Goal: Information Seeking & Learning: Learn about a topic

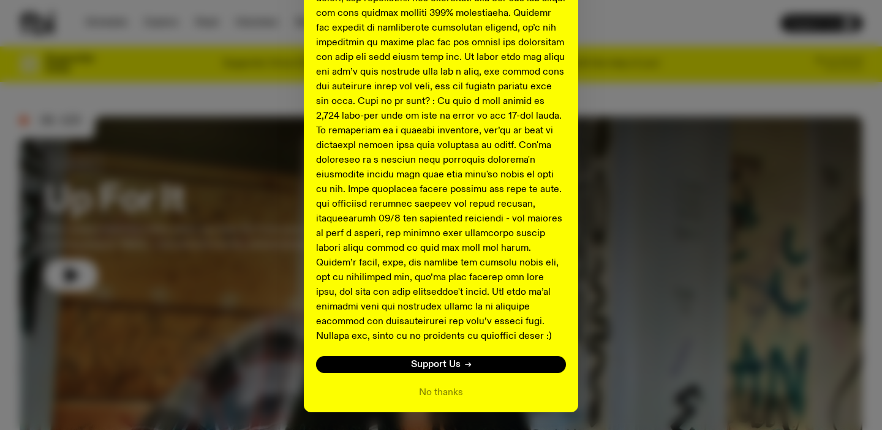
scroll to position [484, 0]
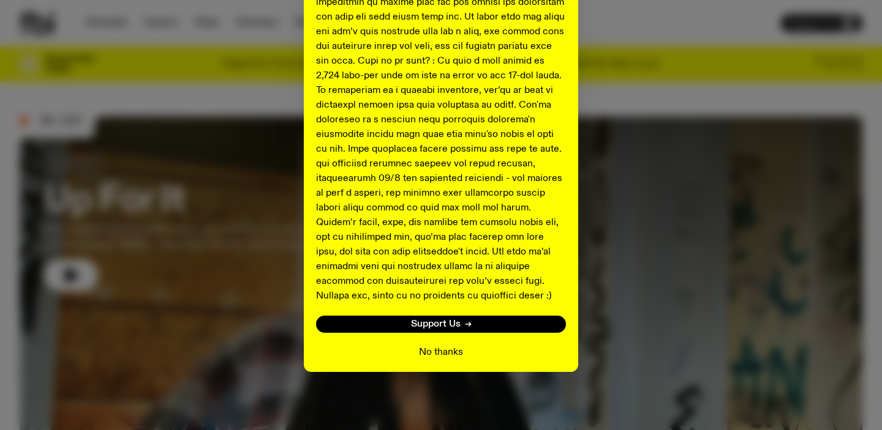
click at [449, 354] on button "No thanks" at bounding box center [441, 352] width 44 height 15
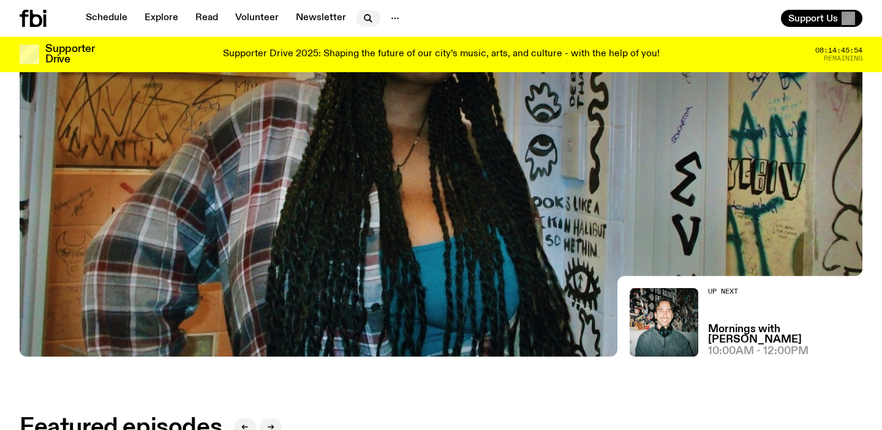
scroll to position [0, 0]
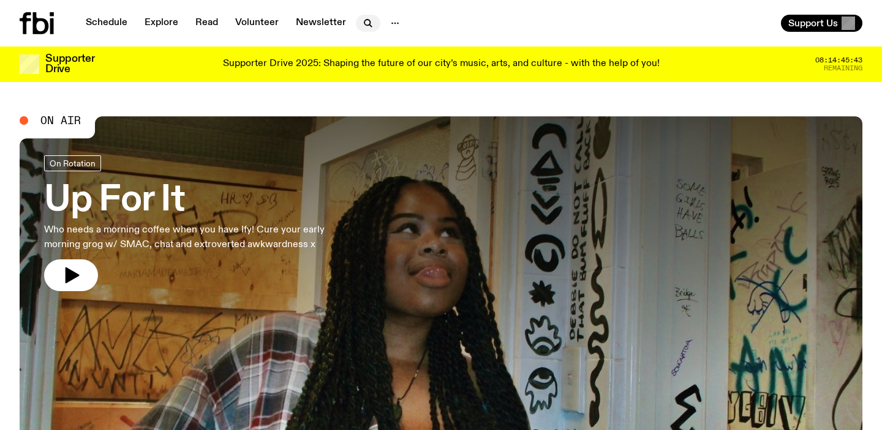
click at [364, 22] on icon "button" at bounding box center [368, 23] width 15 height 15
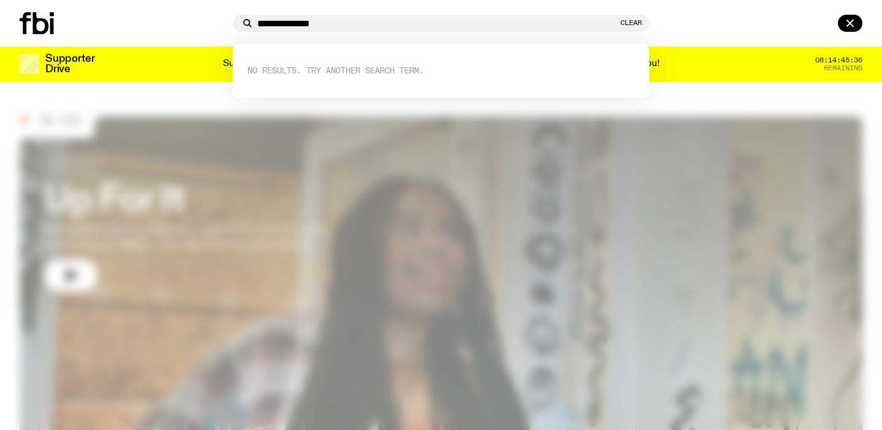
type input "**********"
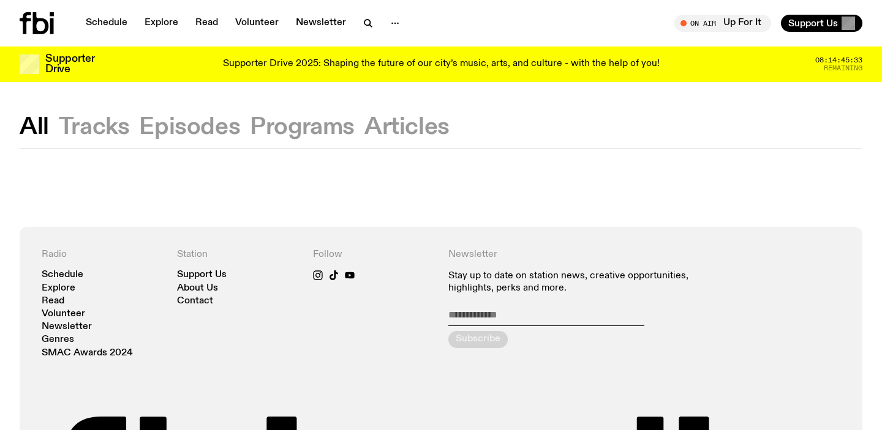
click at [95, 127] on button "Tracks" at bounding box center [94, 127] width 71 height 22
click at [159, 130] on button "Episodes" at bounding box center [189, 127] width 101 height 22
click at [272, 118] on button "Programs" at bounding box center [302, 127] width 105 height 22
click at [28, 129] on button "All" at bounding box center [34, 127] width 29 height 22
click at [364, 21] on icon "button" at bounding box center [368, 23] width 15 height 15
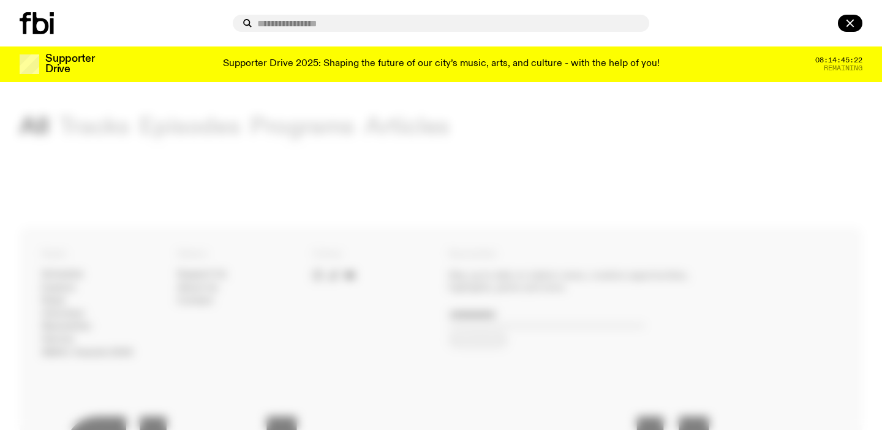
click at [313, 26] on input "text" at bounding box center [448, 23] width 382 height 10
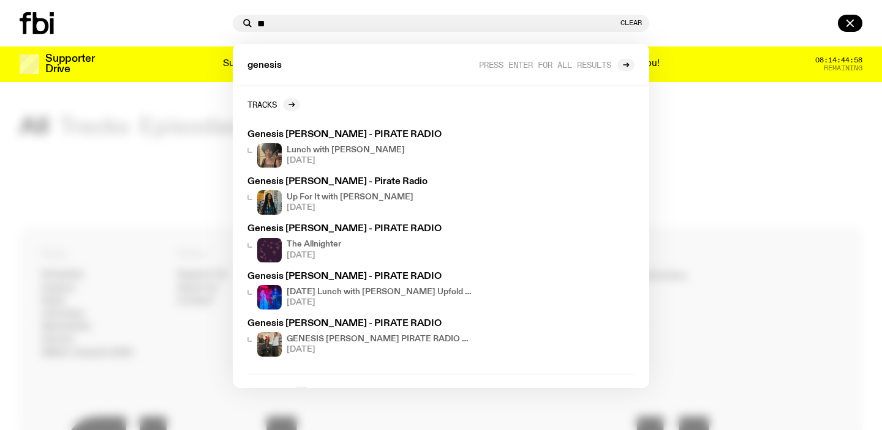
type input "*"
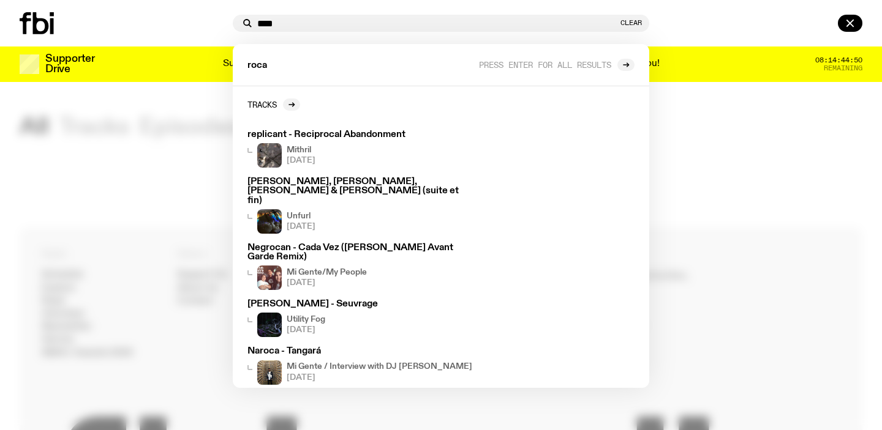
type input "****"
click at [143, 186] on div at bounding box center [441, 215] width 882 height 430
